Goal: Find contact information: Find contact information

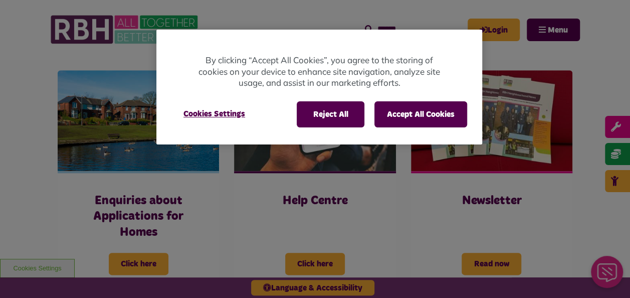
scroll to position [440, 0]
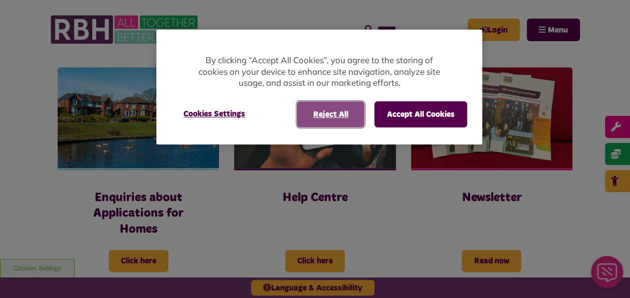
click at [331, 115] on button "Reject All" at bounding box center [331, 114] width 68 height 26
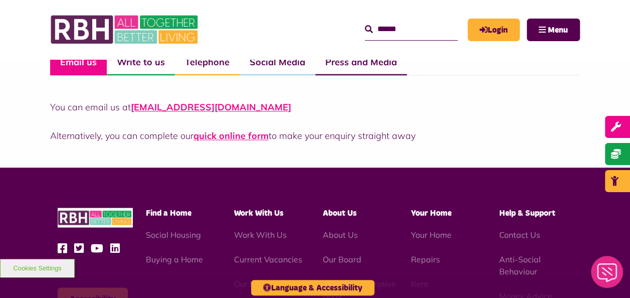
scroll to position [773, 0]
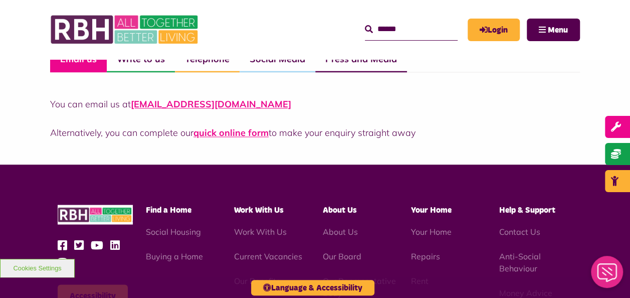
drag, startPoint x: 288, startPoint y: 102, endPoint x: 131, endPoint y: 92, distance: 156.6
click at [131, 92] on div "You can email us at CustomerExperience@rbh.org.uk Alternatively, you can comple…" at bounding box center [315, 105] width 530 height 67
drag, startPoint x: 131, startPoint y: 92, endPoint x: 148, endPoint y: 104, distance: 21.1
copy link "CustomerExperience@rbh.org.uk"
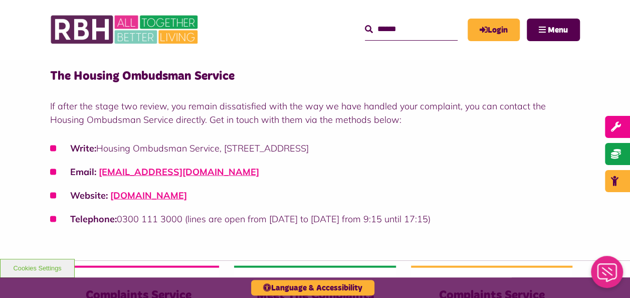
scroll to position [889, 0]
